Goal: Check status: Check status

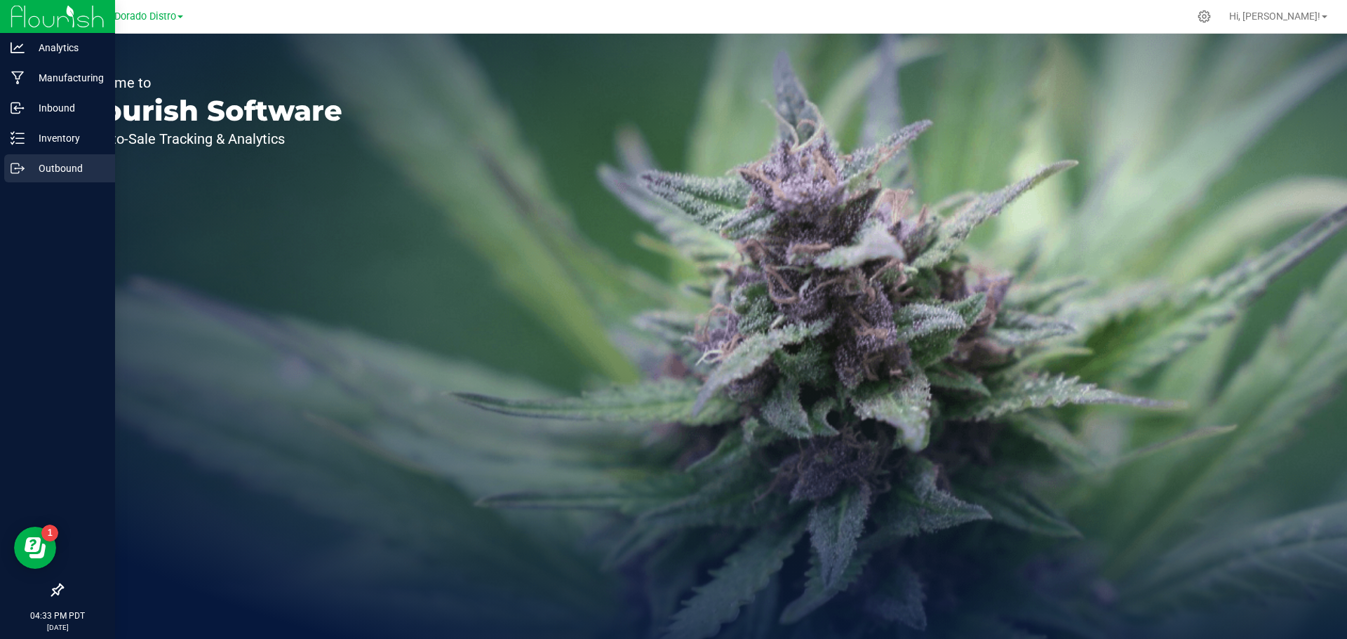
click at [48, 167] on p "Outbound" at bounding box center [67, 168] width 84 height 17
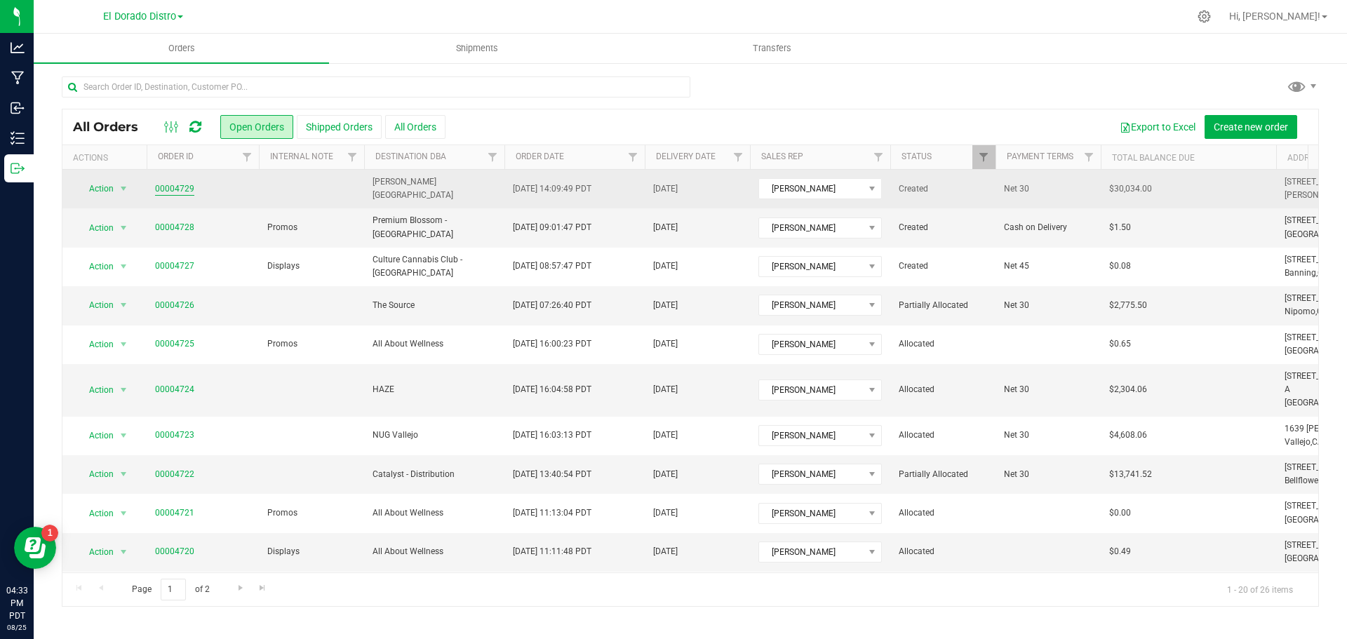
click at [163, 186] on link "00004729" at bounding box center [174, 188] width 39 height 13
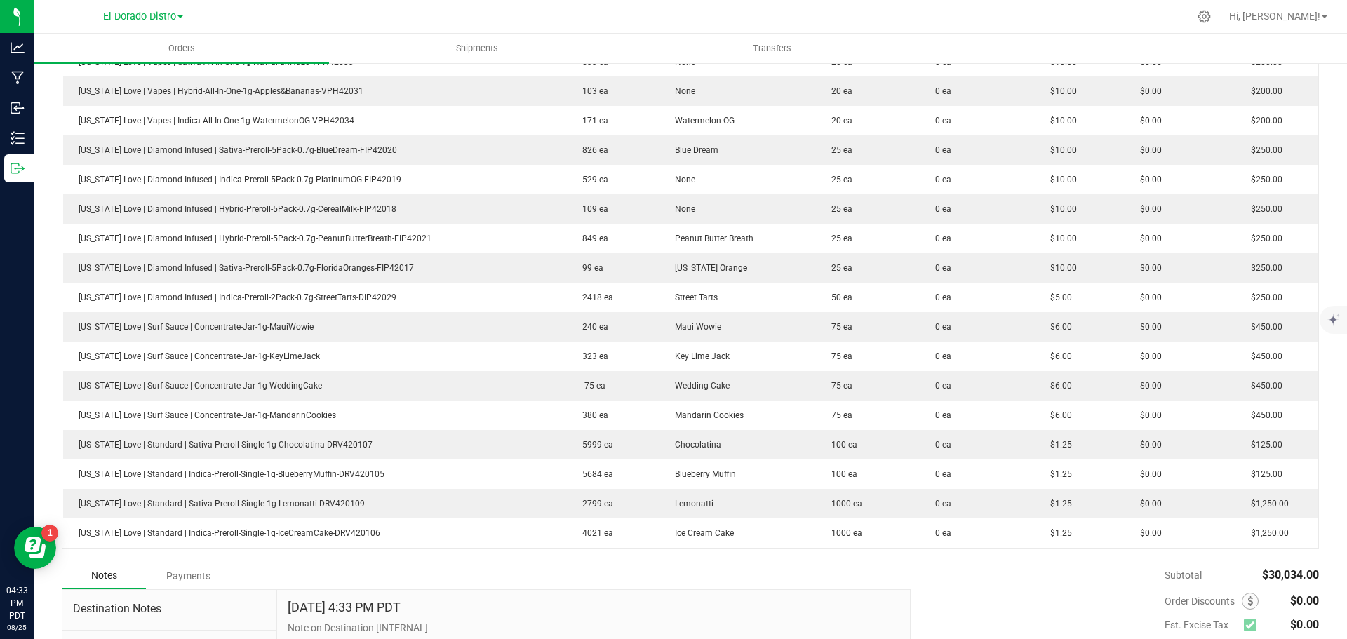
scroll to position [1799, 0]
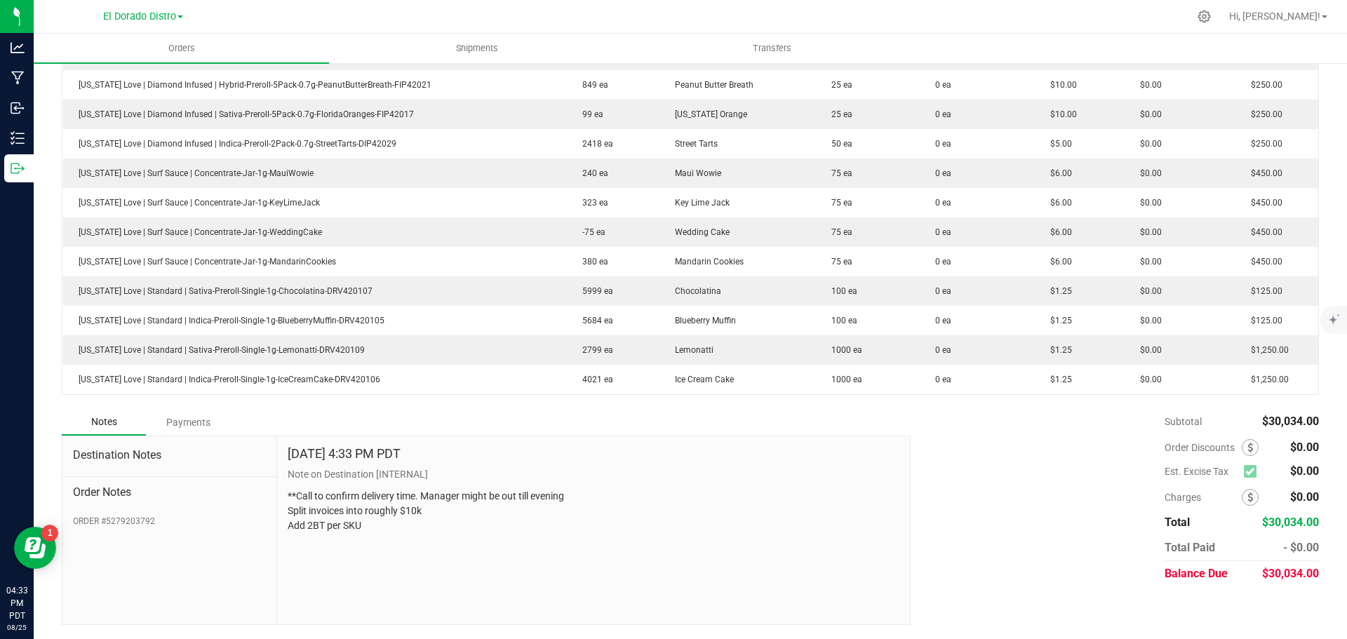
click at [791, 491] on p "**Call to confirm delivery time. Manager might be out till evening Split invoic…" at bounding box center [594, 511] width 612 height 44
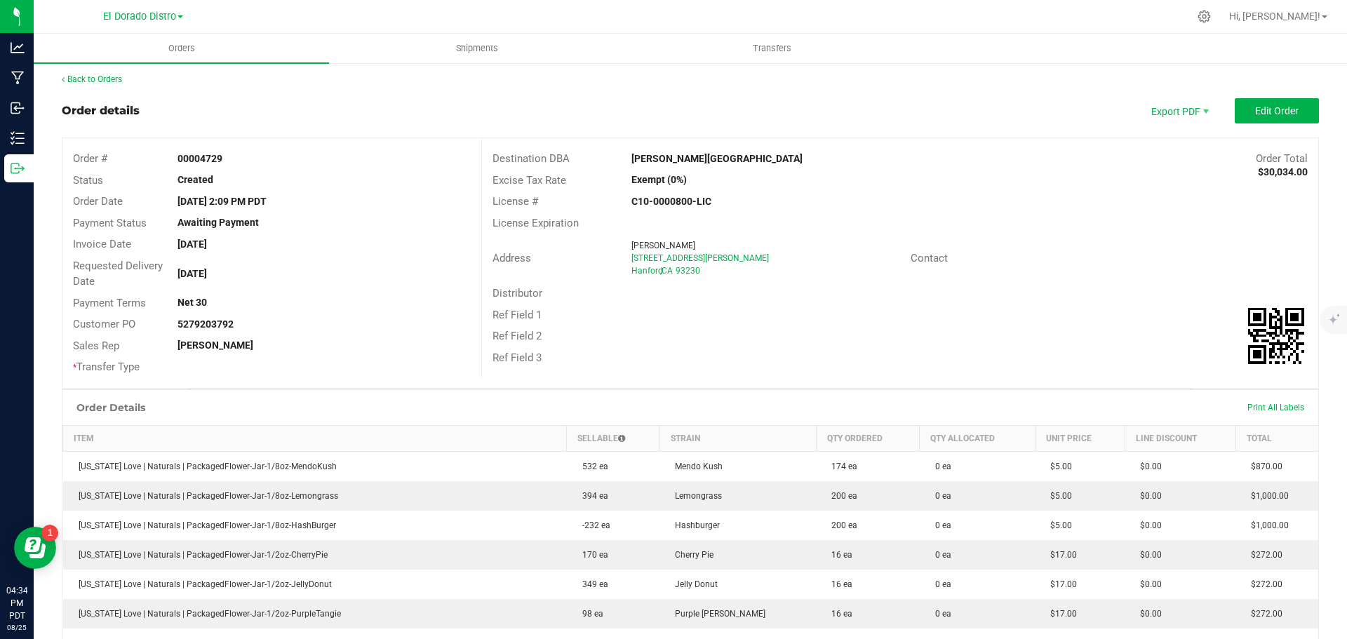
scroll to position [0, 0]
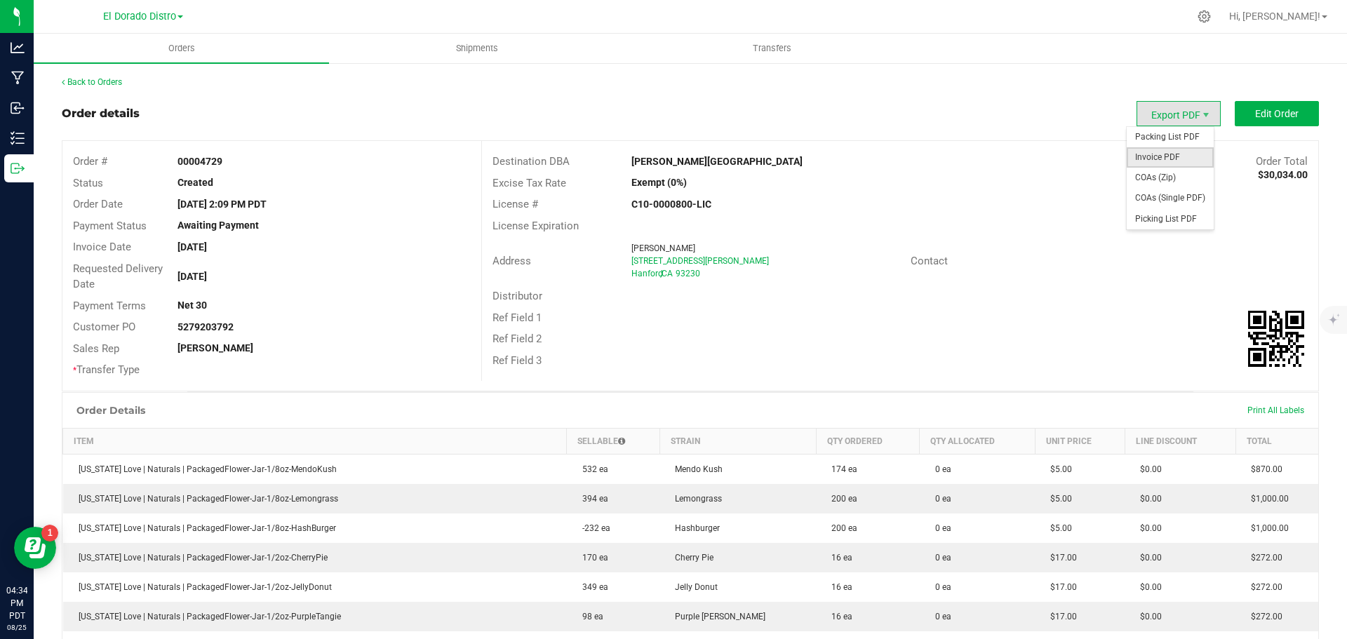
click at [1152, 155] on span "Invoice PDF" at bounding box center [1170, 157] width 87 height 20
